Goal: Task Accomplishment & Management: Use online tool/utility

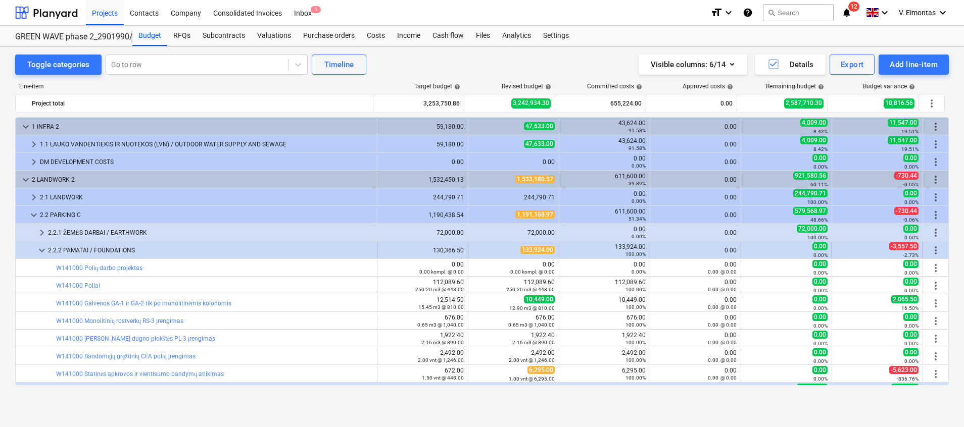
scroll to position [76, 0]
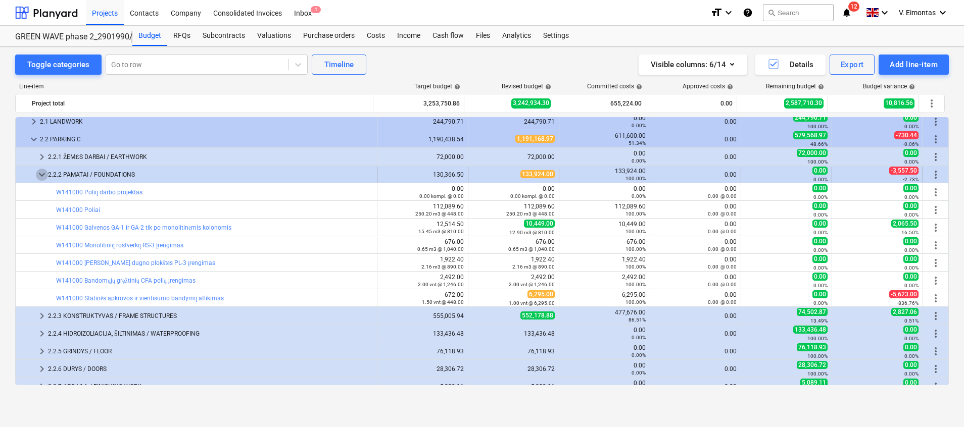
click at [40, 174] on span "keyboard_arrow_down" at bounding box center [42, 175] width 12 height 12
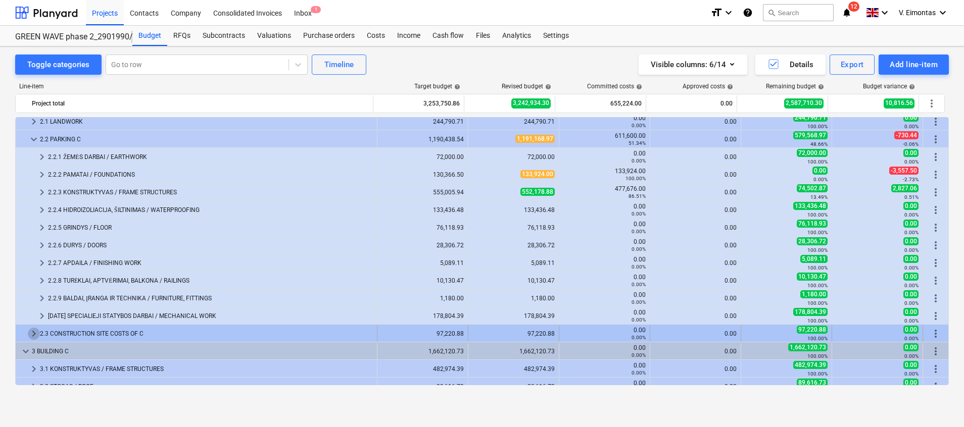
click at [31, 334] on span "keyboard_arrow_right" at bounding box center [34, 334] width 12 height 12
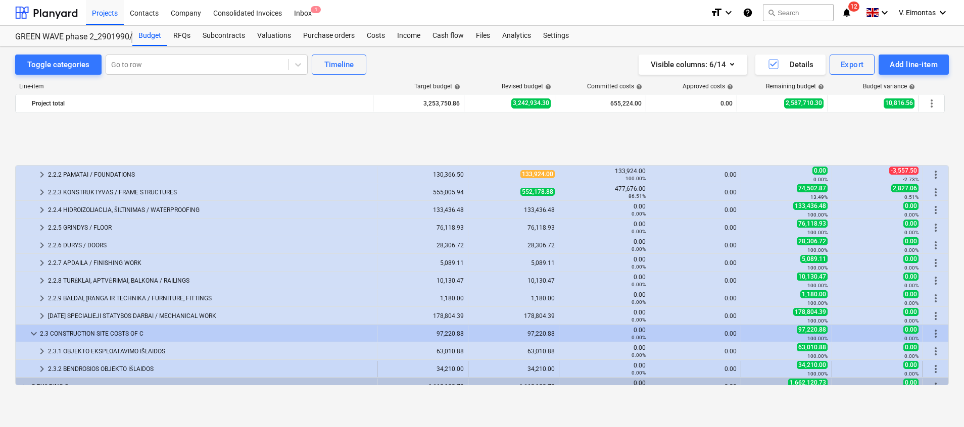
scroll to position [152, 0]
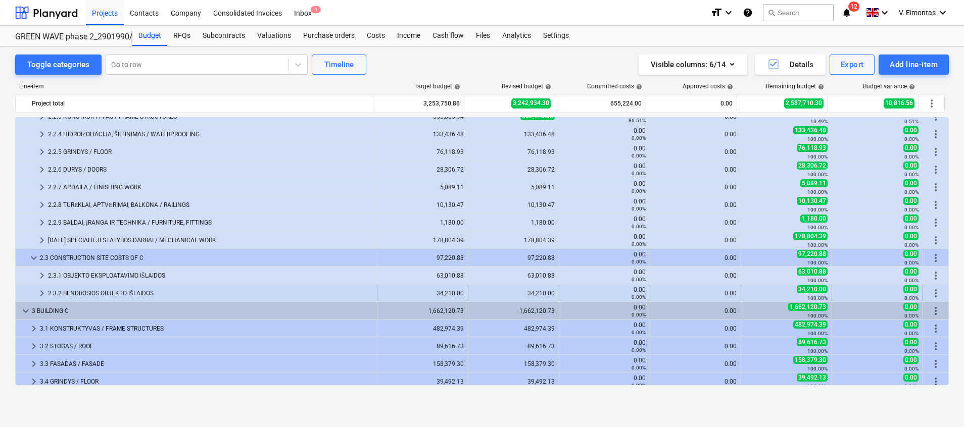
click at [65, 292] on div "2.3.2 BENDROSIOS OBJEKTO IŠLAIDOS" at bounding box center [210, 293] width 325 height 16
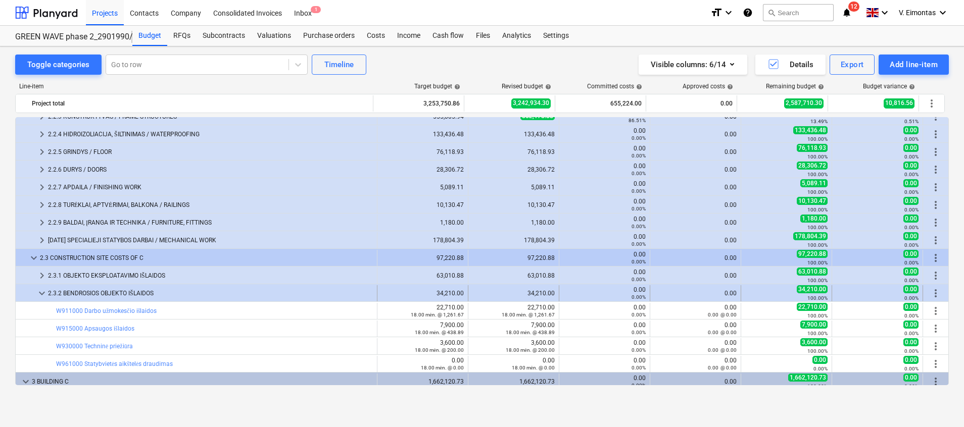
click at [80, 288] on div "2.3.2 BENDROSIOS OBJEKTO IŠLAIDOS" at bounding box center [210, 293] width 325 height 16
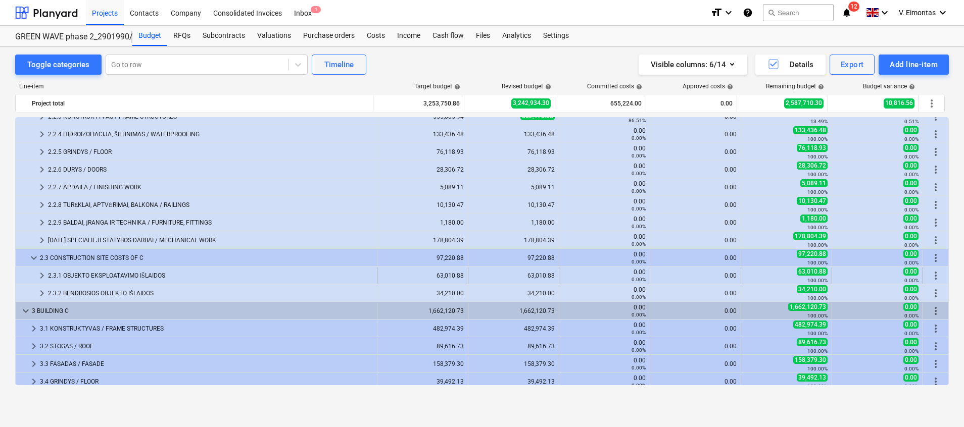
click at [90, 275] on div "2.3.1 OBJEKTO EKSPLOATAVIMO IŠLAIDOS" at bounding box center [210, 276] width 325 height 16
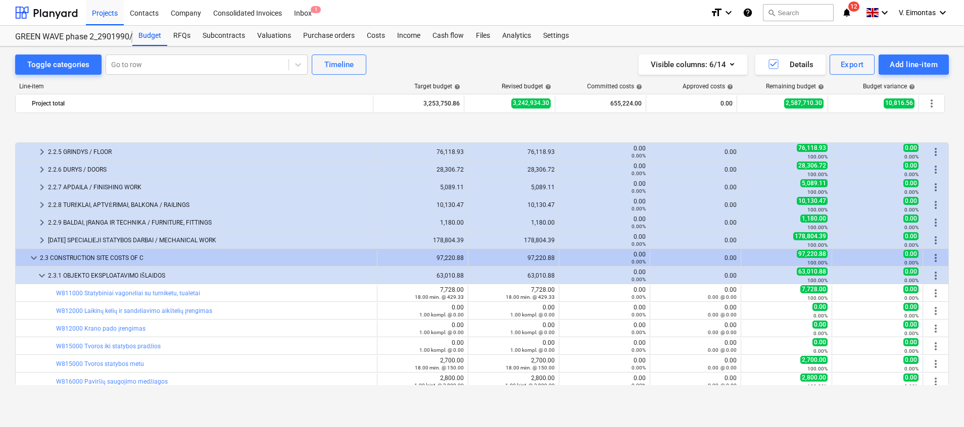
scroll to position [227, 0]
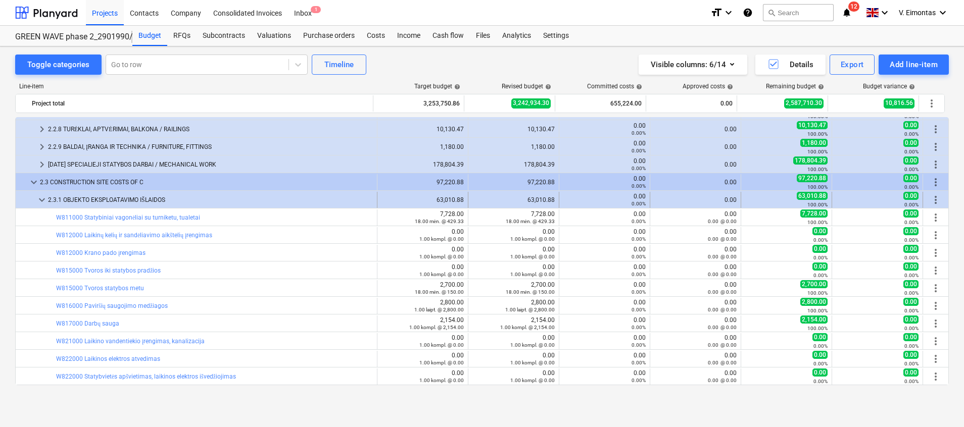
click at [38, 201] on span "keyboard_arrow_down" at bounding box center [42, 200] width 12 height 12
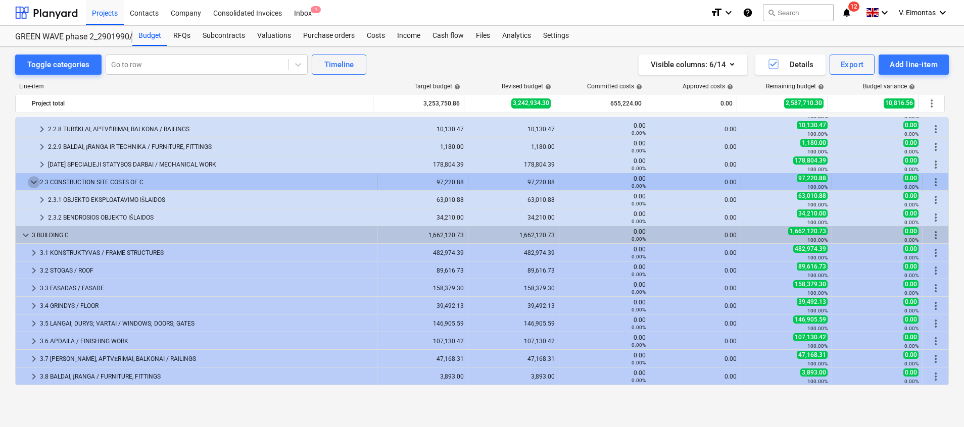
click at [35, 181] on span "keyboard_arrow_down" at bounding box center [34, 182] width 12 height 12
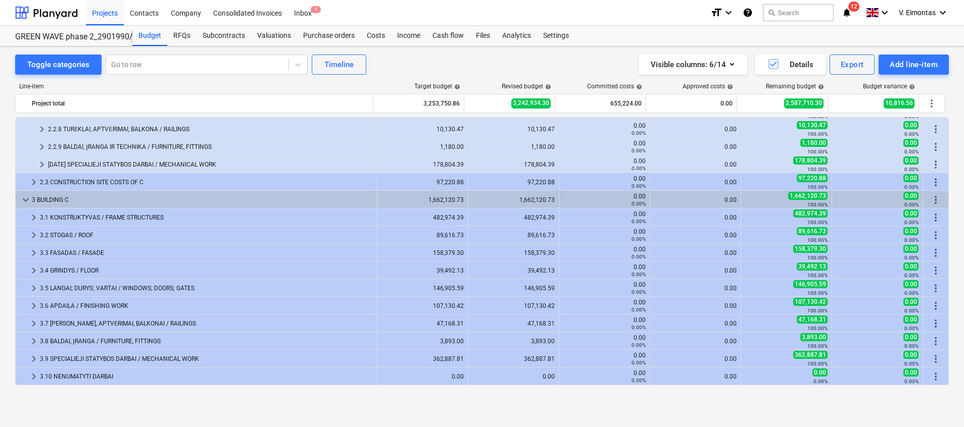
scroll to position [298, 0]
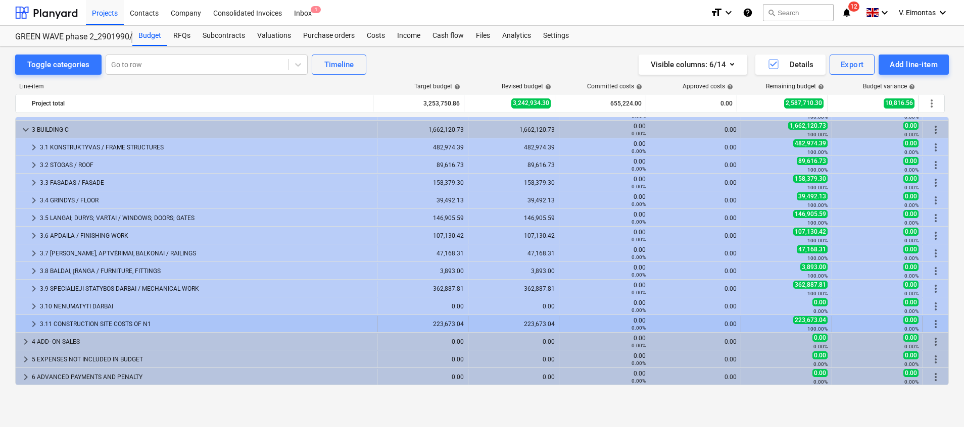
click at [27, 323] on div at bounding box center [24, 324] width 8 height 16
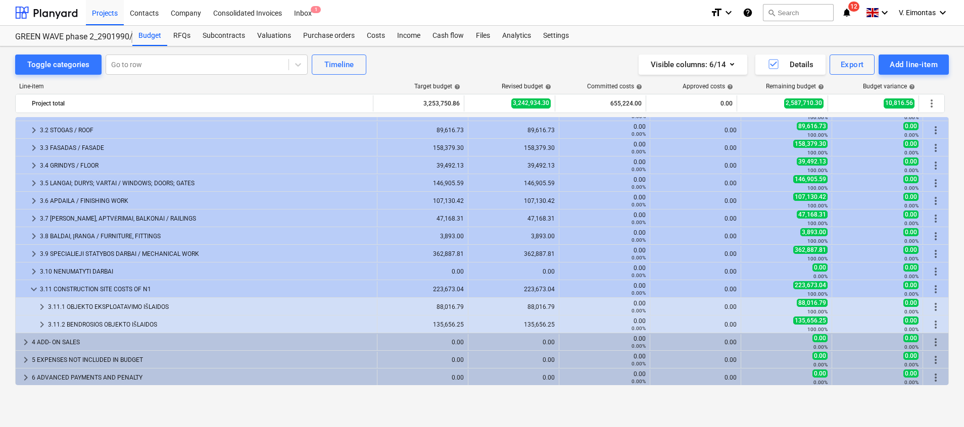
scroll to position [333, 0]
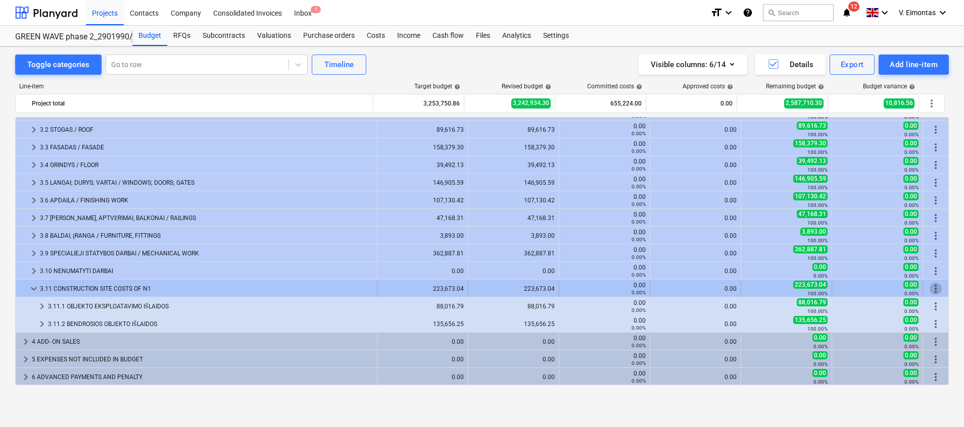
click at [930, 287] on span "more_vert" at bounding box center [936, 289] width 12 height 12
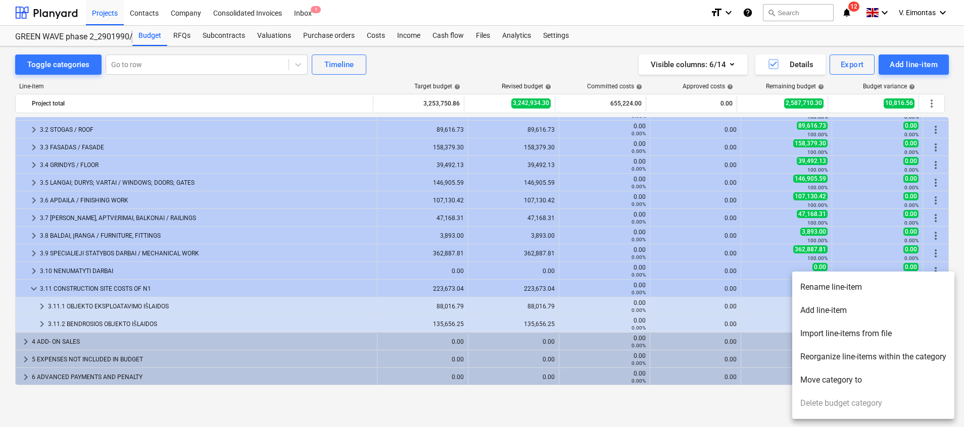
click at [835, 286] on li "Rename line-item" at bounding box center [873, 287] width 162 height 23
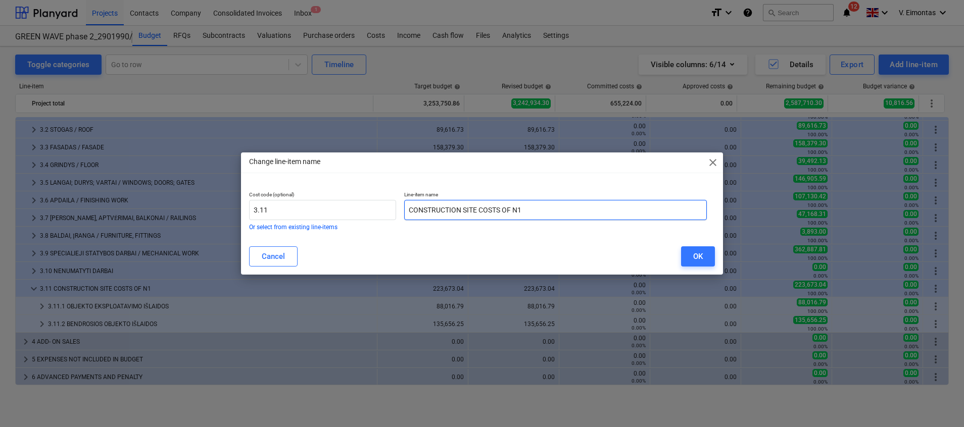
click at [536, 210] on input "CONSTRUCTION SITE COSTS OF N1" at bounding box center [555, 210] width 303 height 20
type input "CONSTRUCTION SITE COSTS"
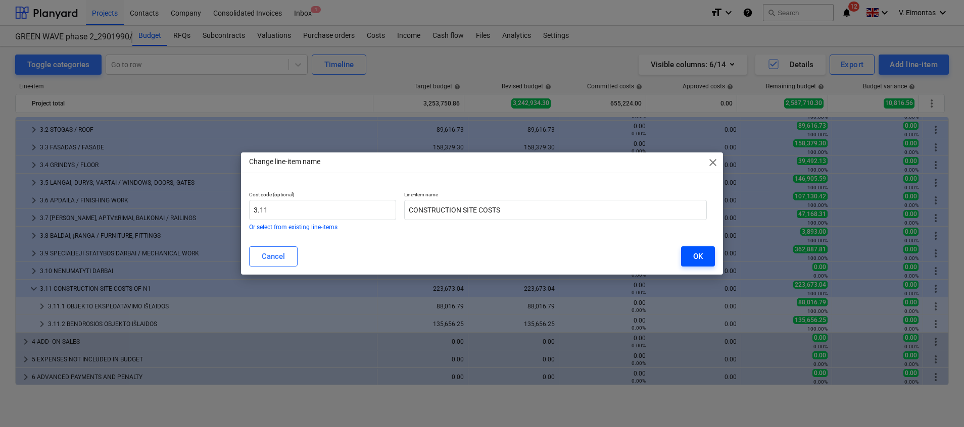
click at [697, 254] on div "OK" at bounding box center [698, 256] width 10 height 13
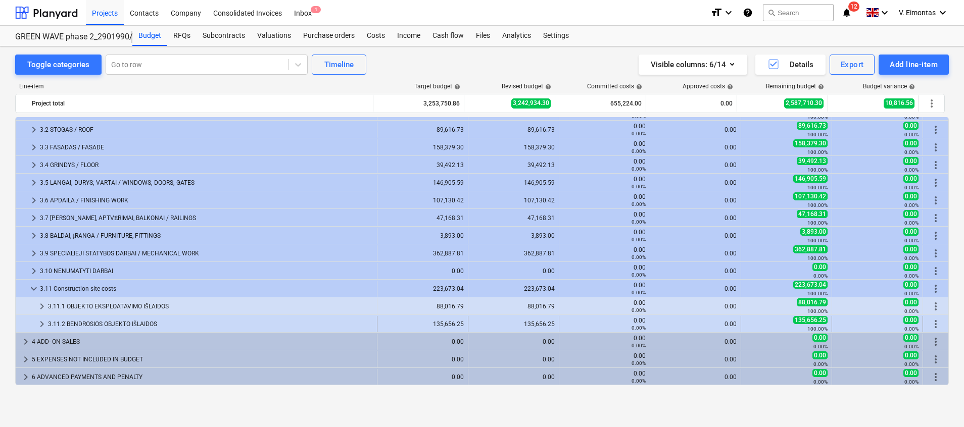
click at [69, 318] on div "3.11.2 BENDROSIOS OBJEKTO IŠLAIDOS" at bounding box center [210, 324] width 325 height 16
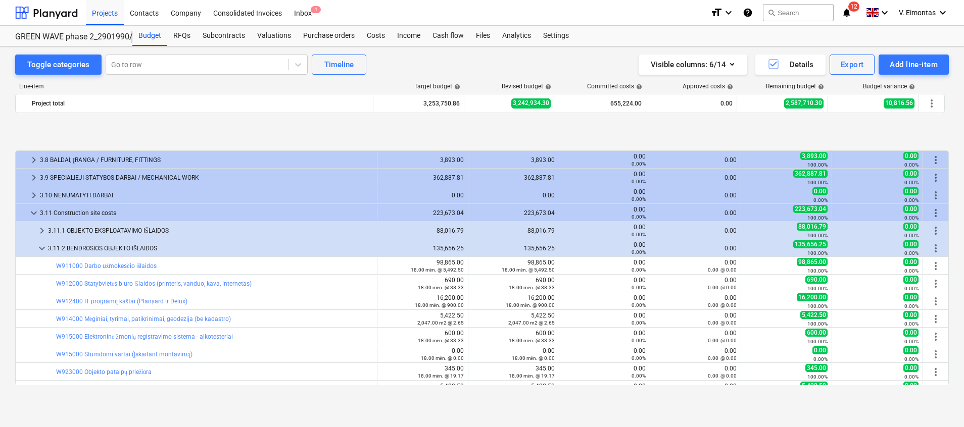
scroll to position [484, 0]
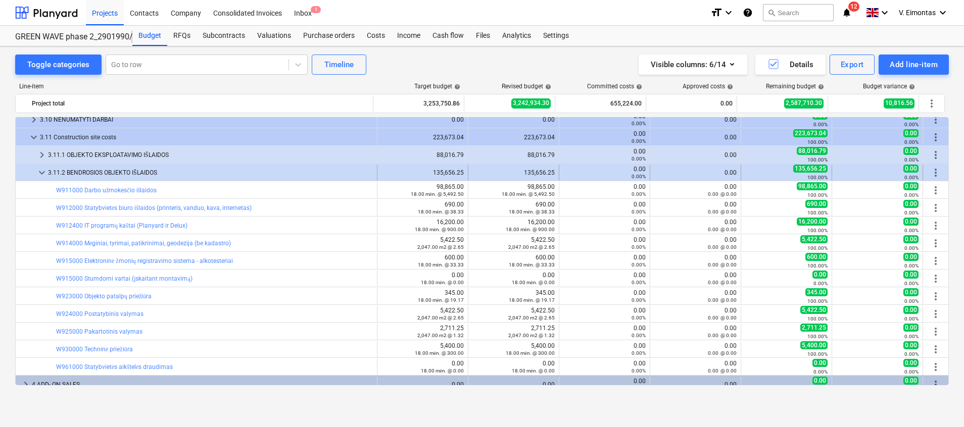
click at [106, 166] on div "3.11.2 BENDROSIOS OBJEKTO IŠLAIDOS" at bounding box center [210, 173] width 325 height 16
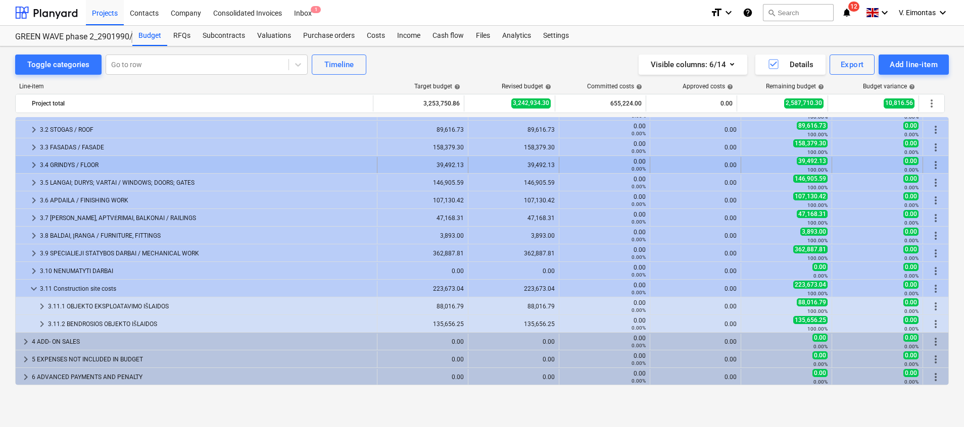
scroll to position [333, 0]
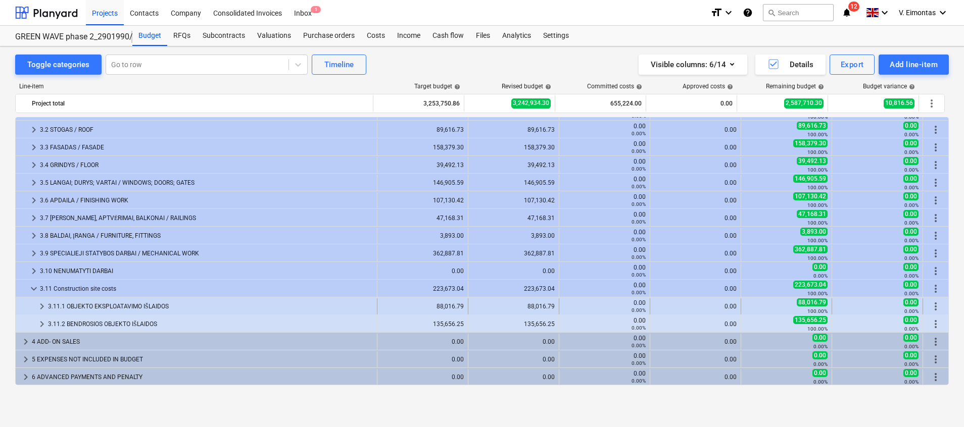
click at [102, 302] on div "3.11.1 OBJEKTO EKSPLOATAVIMO IŠLAIDOS" at bounding box center [210, 307] width 325 height 16
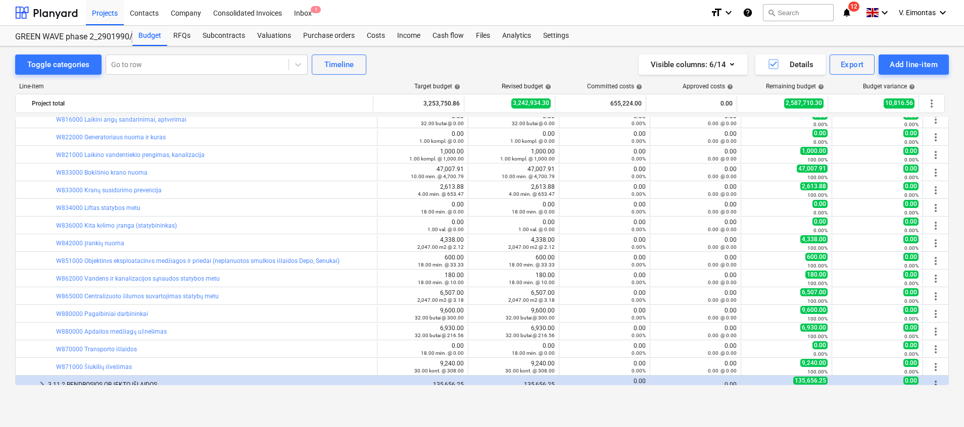
scroll to position [560, 0]
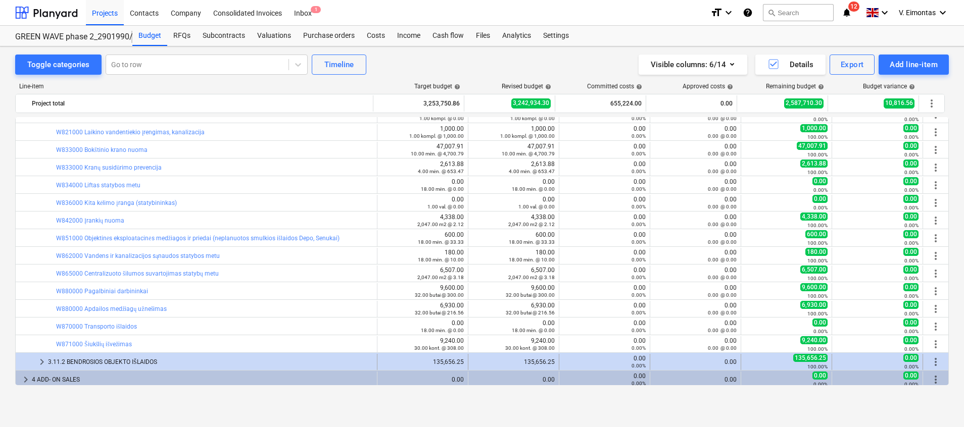
click at [120, 361] on div "3.11.2 BENDROSIOS OBJEKTO IŠLAIDOS" at bounding box center [210, 362] width 325 height 16
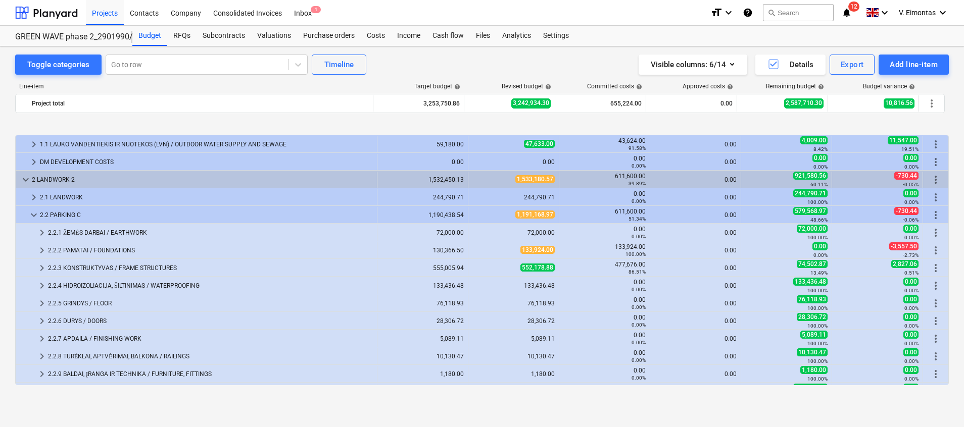
scroll to position [76, 0]
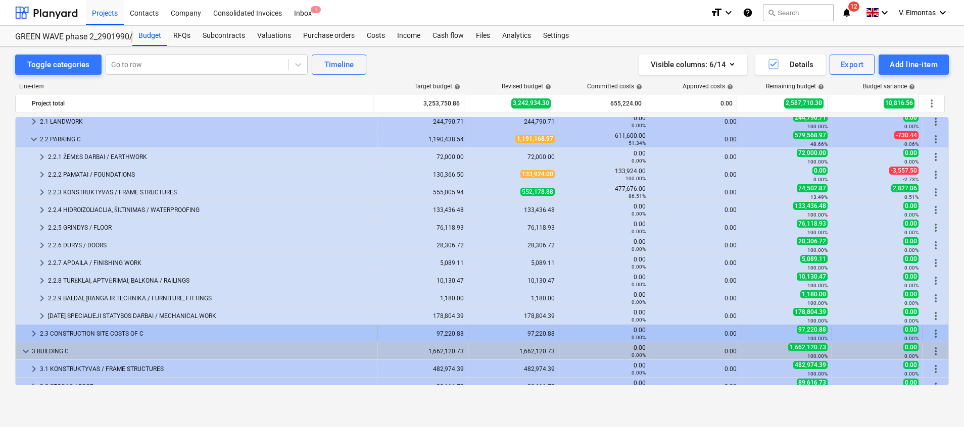
click at [74, 335] on div "2.3 CONSTRUCTION SITE COSTS OF C" at bounding box center [206, 334] width 333 height 16
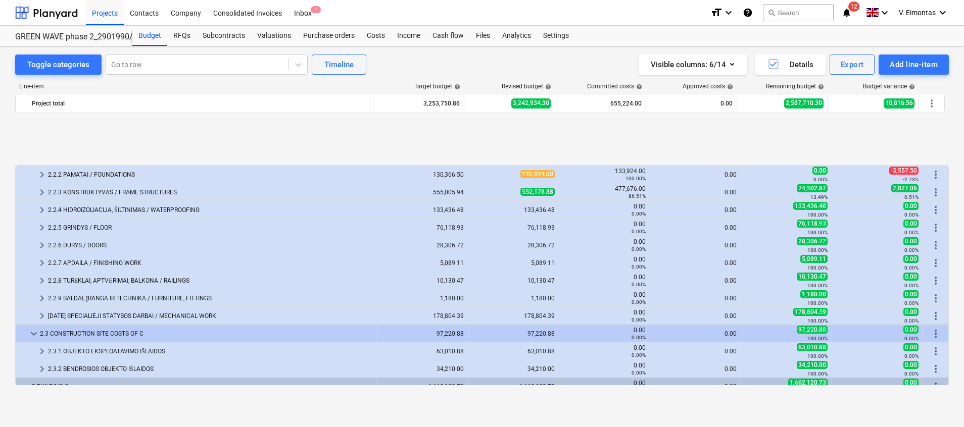
scroll to position [152, 0]
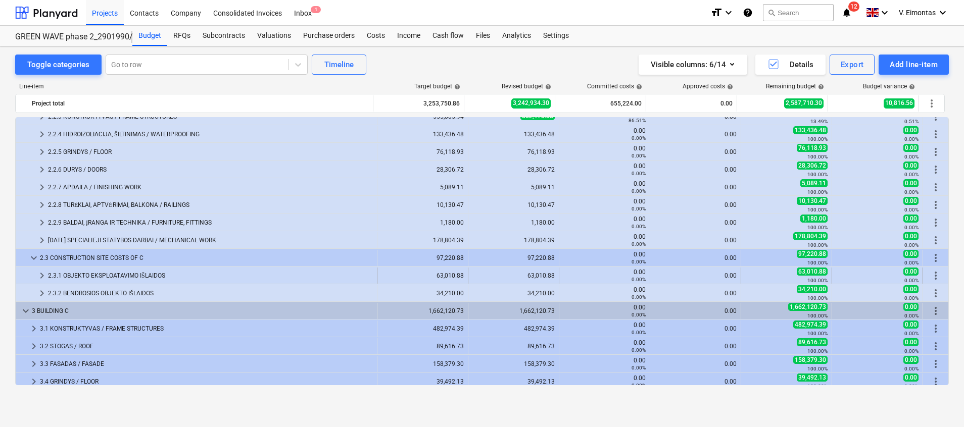
click at [108, 273] on div "2.3.1 OBJEKTO EKSPLOATAVIMO IŠLAIDOS" at bounding box center [210, 276] width 325 height 16
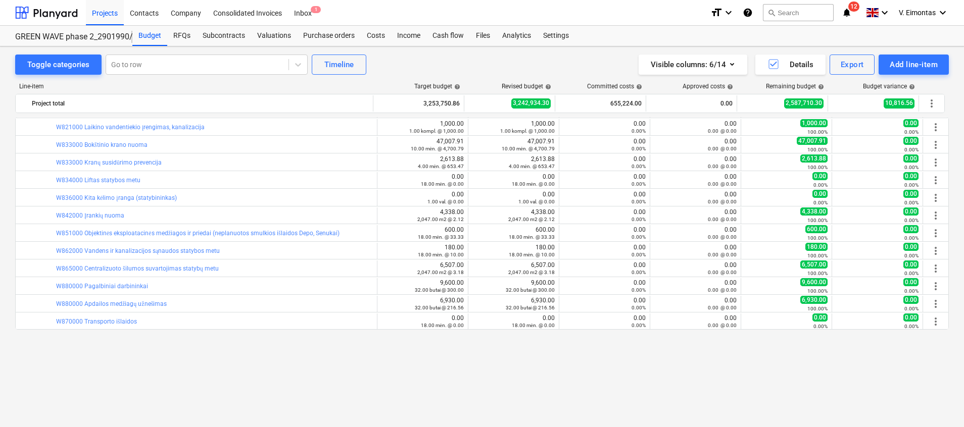
scroll to position [825, 0]
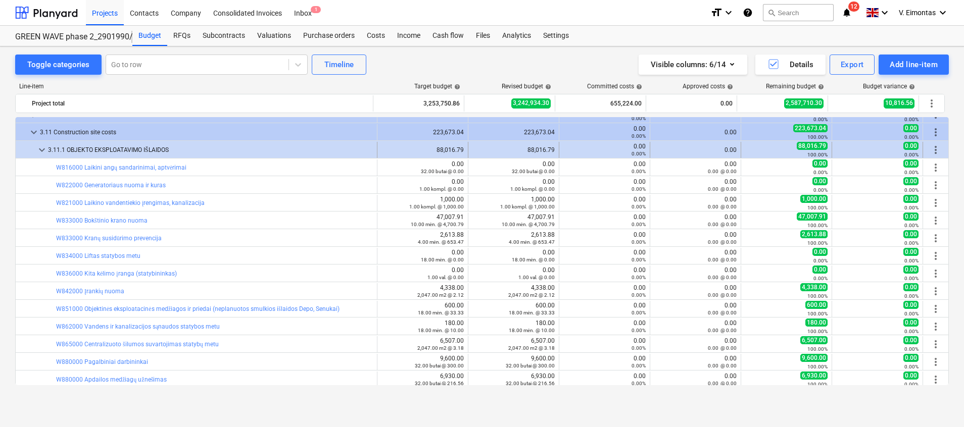
click at [41, 152] on span "keyboard_arrow_down" at bounding box center [42, 150] width 12 height 12
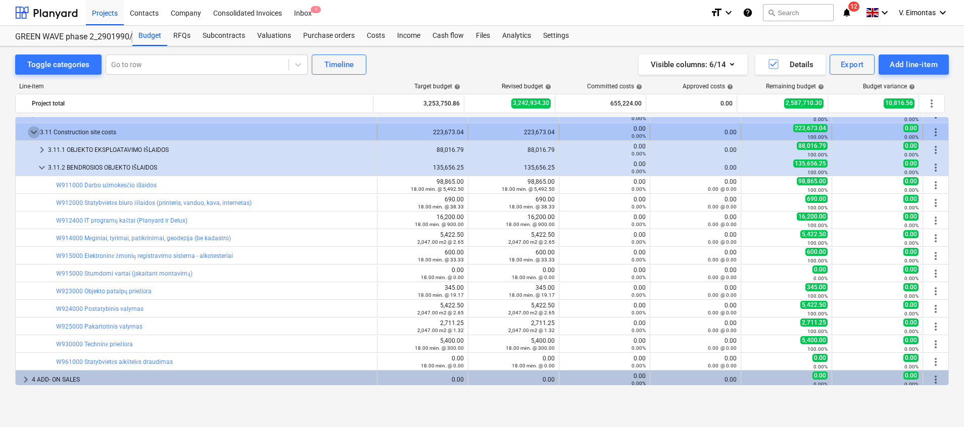
click at [31, 135] on span "keyboard_arrow_down" at bounding box center [34, 132] width 12 height 12
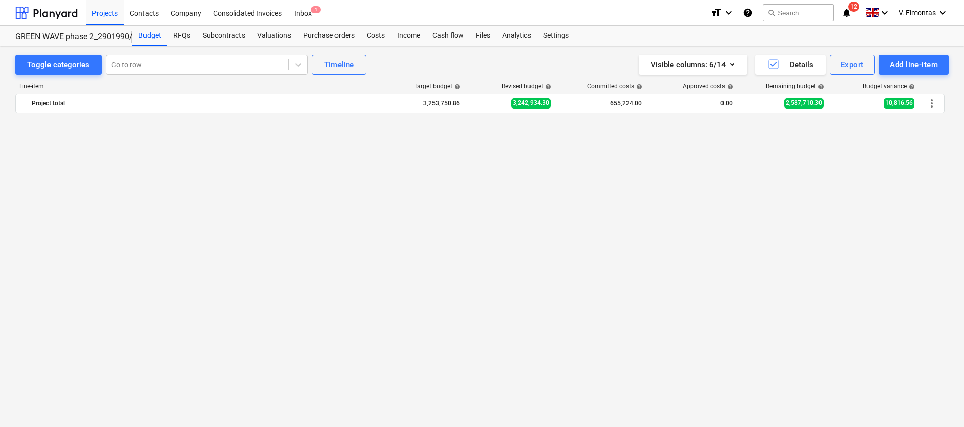
scroll to position [179, 0]
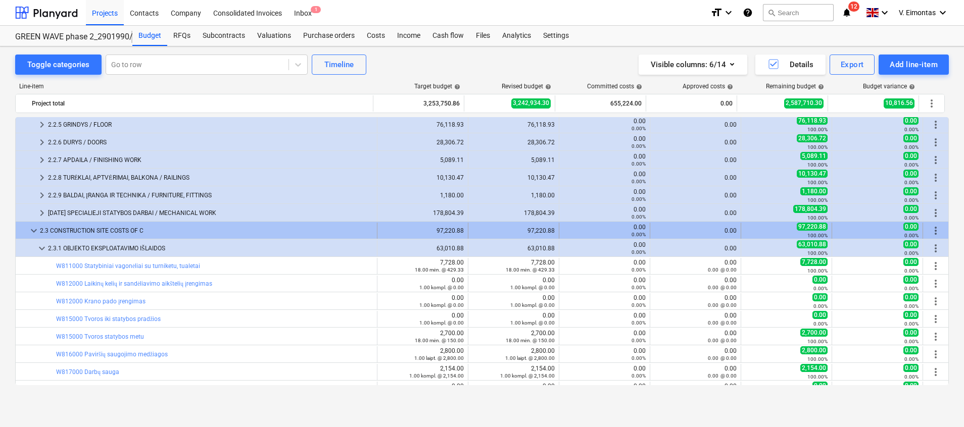
click at [33, 235] on span "keyboard_arrow_down" at bounding box center [34, 231] width 12 height 12
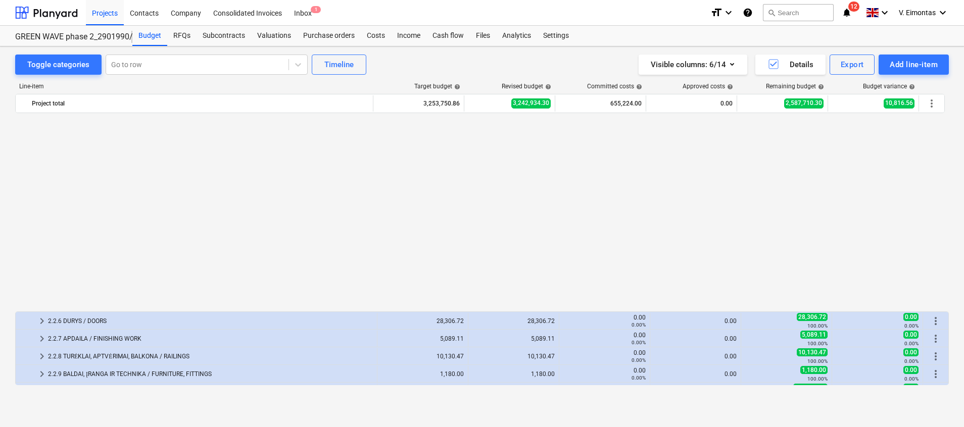
scroll to position [227, 0]
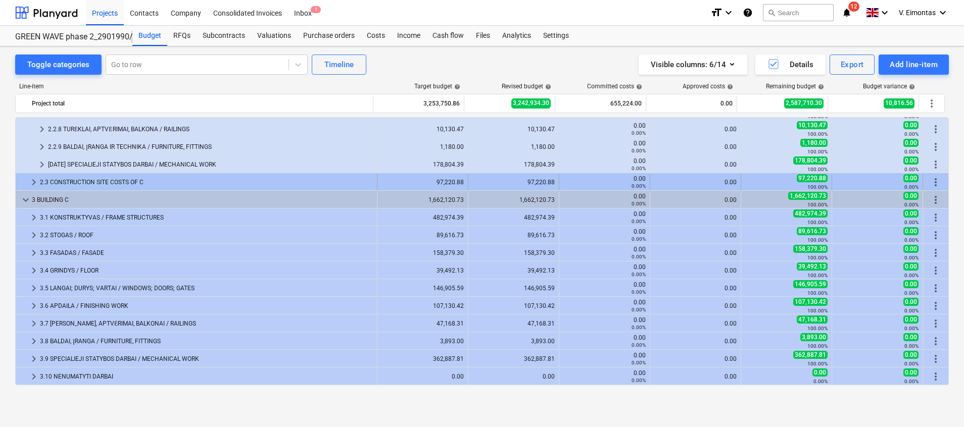
drag, startPoint x: 47, startPoint y: 182, endPoint x: 129, endPoint y: 183, distance: 81.8
click at [129, 183] on div "2.3 CONSTRUCTION SITE COSTS OF C" at bounding box center [206, 182] width 333 height 16
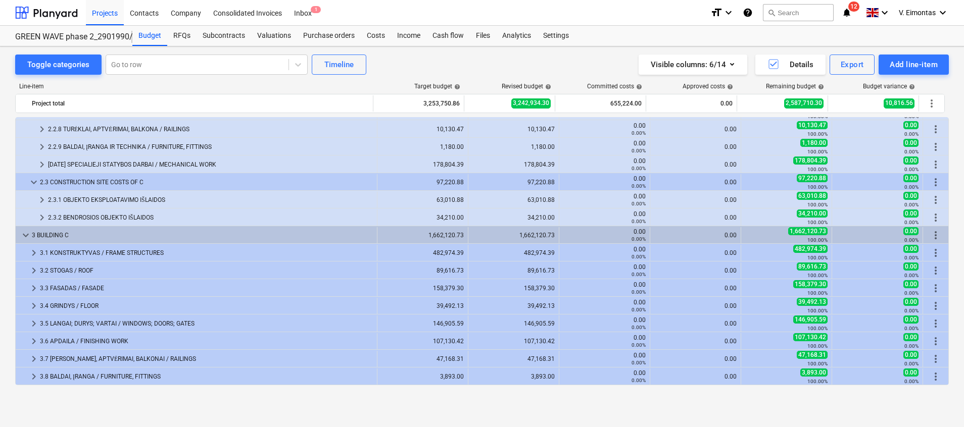
copy div "CONSTRUCTION SITE COSTS"
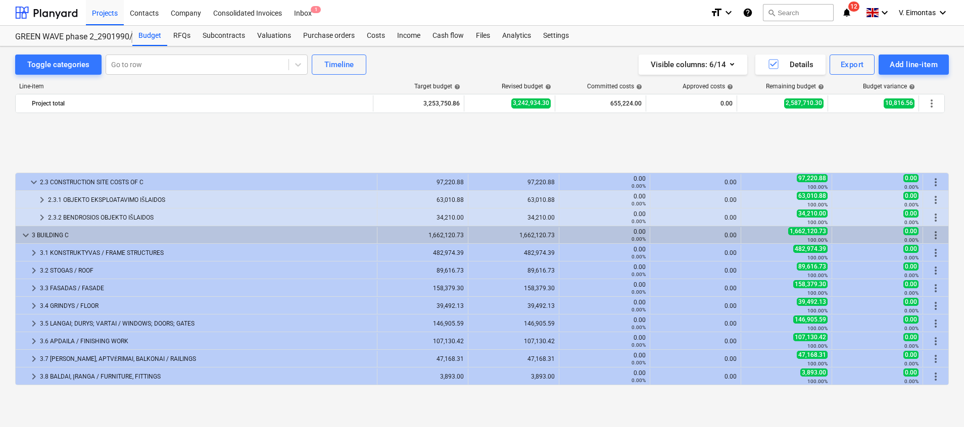
scroll to position [333, 0]
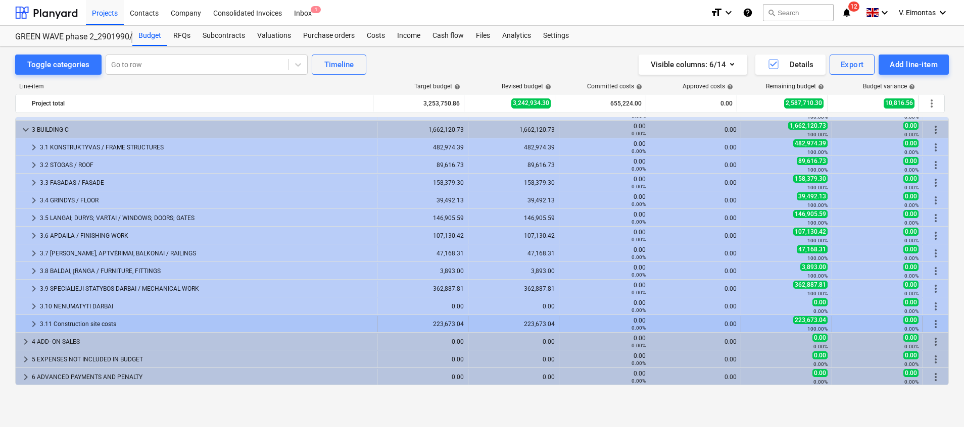
click at [50, 327] on div "3.11 Construction site costs" at bounding box center [206, 324] width 333 height 16
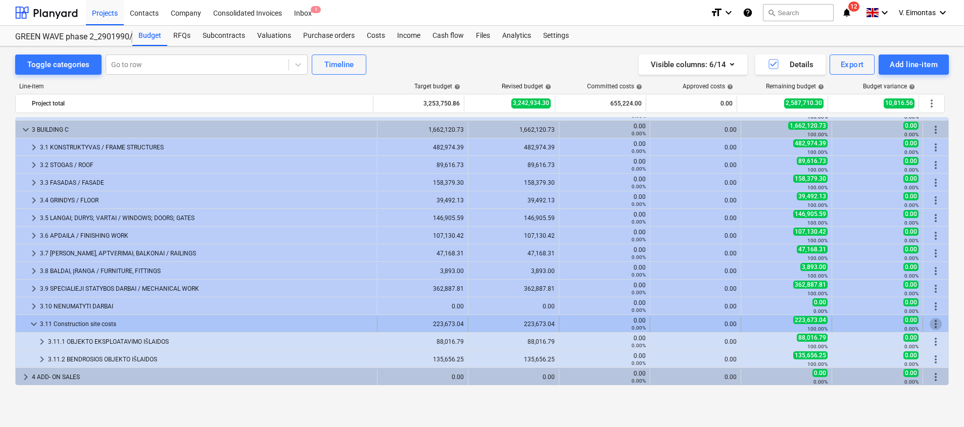
click at [932, 321] on span "more_vert" at bounding box center [936, 324] width 12 height 12
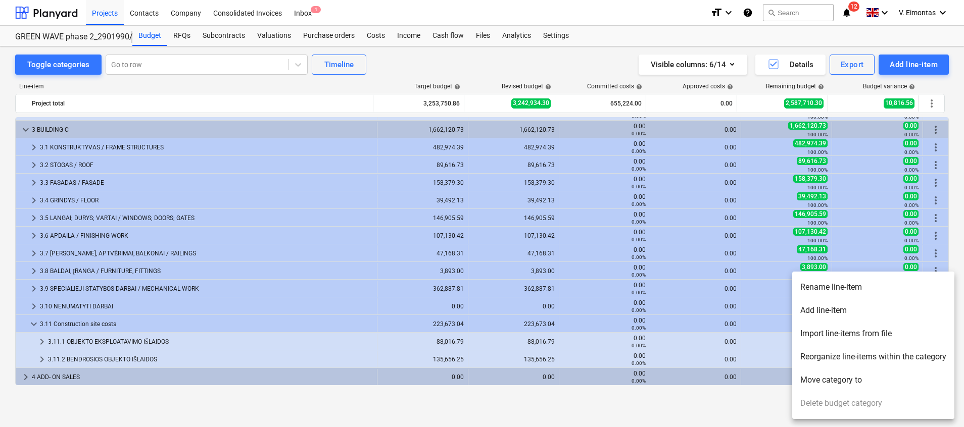
click at [829, 288] on li "Rename line-item" at bounding box center [873, 287] width 162 height 23
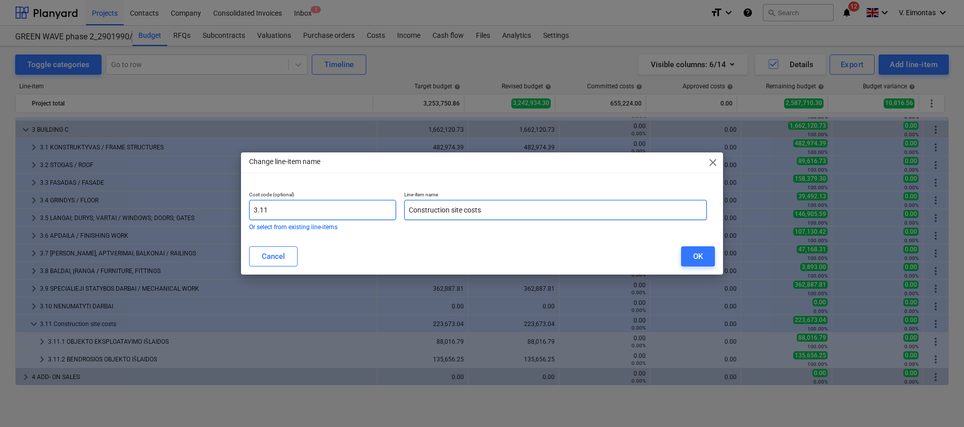
drag, startPoint x: 404, startPoint y: 206, endPoint x: 387, endPoint y: 207, distance: 16.7
click at [387, 207] on div "Cost code (optional) 3.11 Or select from existing line-items Line-item name Con…" at bounding box center [478, 210] width 466 height 47
paste input "text"
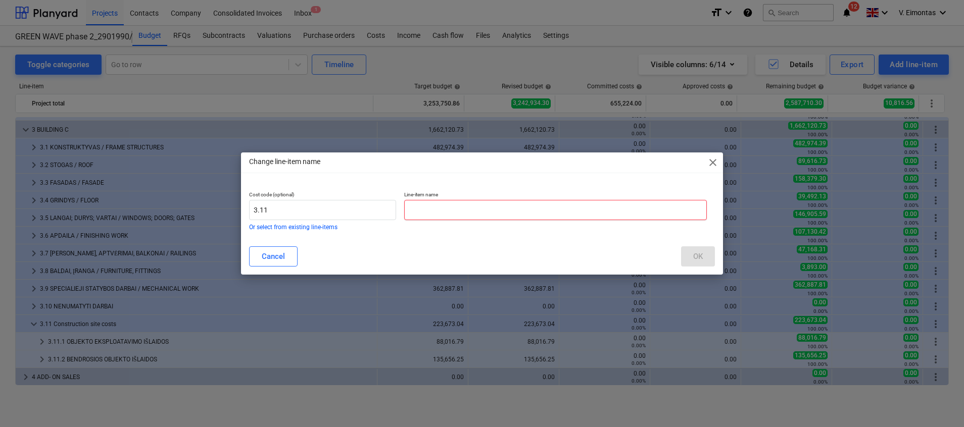
paste input "C"
click at [440, 213] on input "text" at bounding box center [555, 210] width 303 height 20
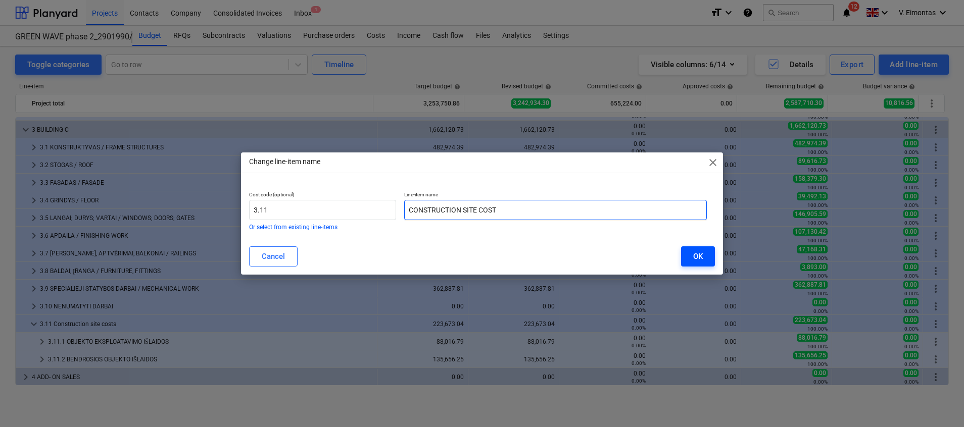
type input "CONSTRUCTION SITE COST"
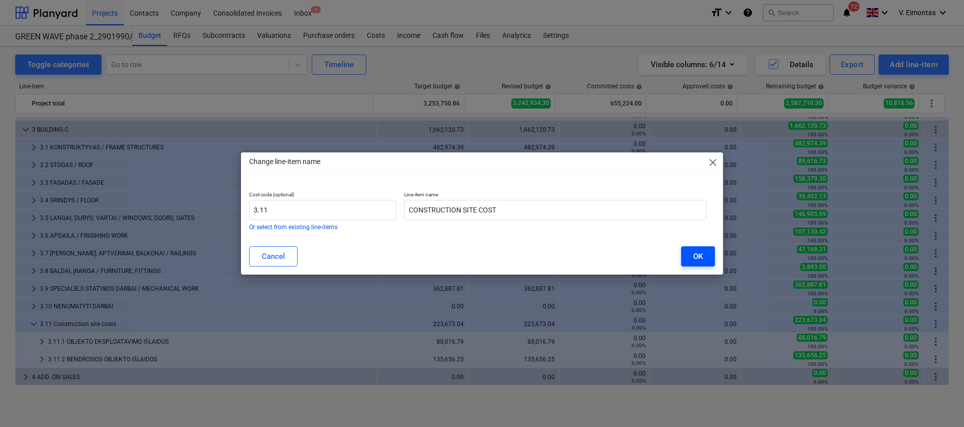
click at [696, 259] on div "OK" at bounding box center [698, 256] width 10 height 13
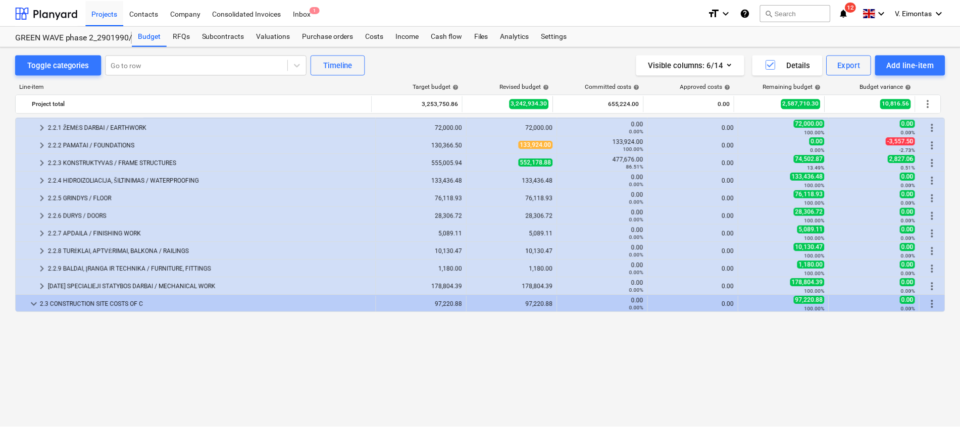
scroll to position [0, 0]
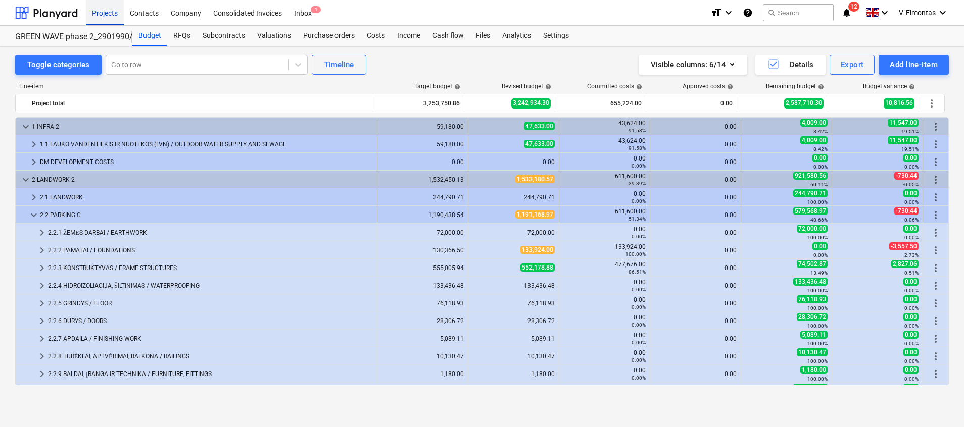
click at [113, 12] on div "Projects" at bounding box center [105, 12] width 38 height 26
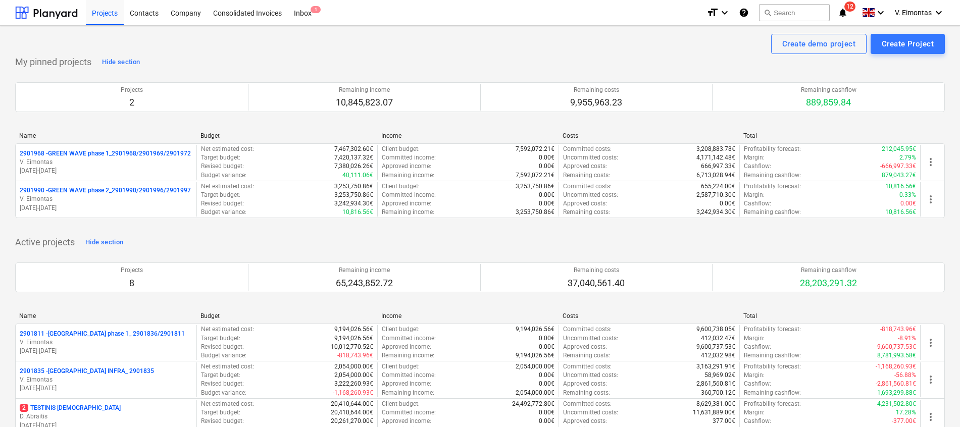
drag, startPoint x: 106, startPoint y: 13, endPoint x: 201, endPoint y: 75, distance: 113.5
click at [106, 13] on div "Projects" at bounding box center [105, 12] width 38 height 26
click at [107, 10] on div "Projects" at bounding box center [105, 12] width 38 height 26
click at [111, 11] on div "Projects" at bounding box center [105, 12] width 38 height 26
click at [99, 14] on div "Projects" at bounding box center [105, 12] width 38 height 26
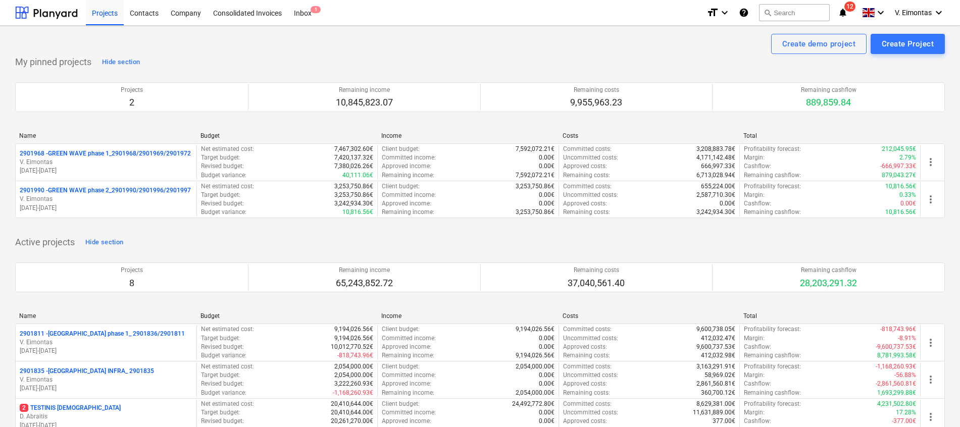
click at [273, 51] on div "Create demo project Create Project" at bounding box center [480, 44] width 930 height 20
